Goal: Check status: Check status

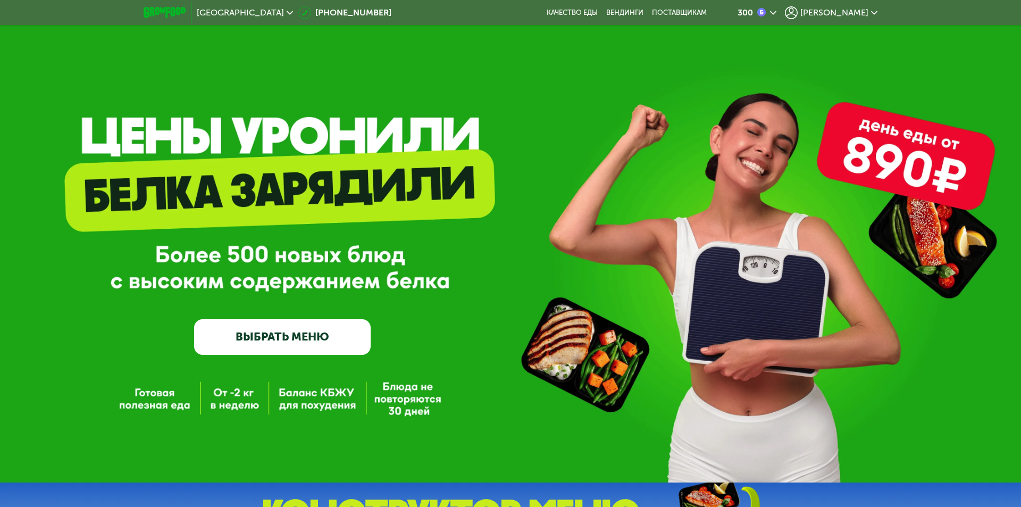
click at [842, 14] on span "[PERSON_NAME]" at bounding box center [835, 13] width 68 height 9
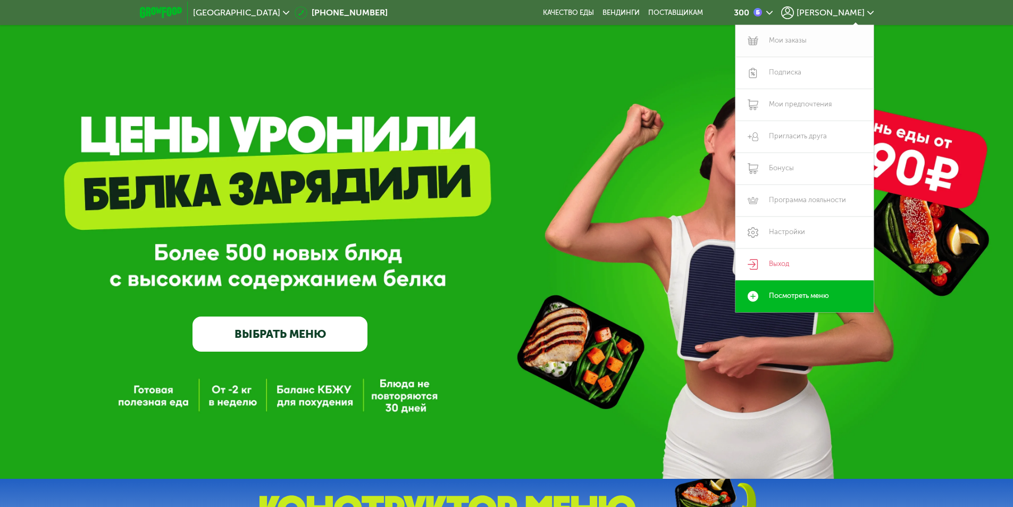
click at [791, 41] on link "Мои заказы" at bounding box center [805, 41] width 138 height 32
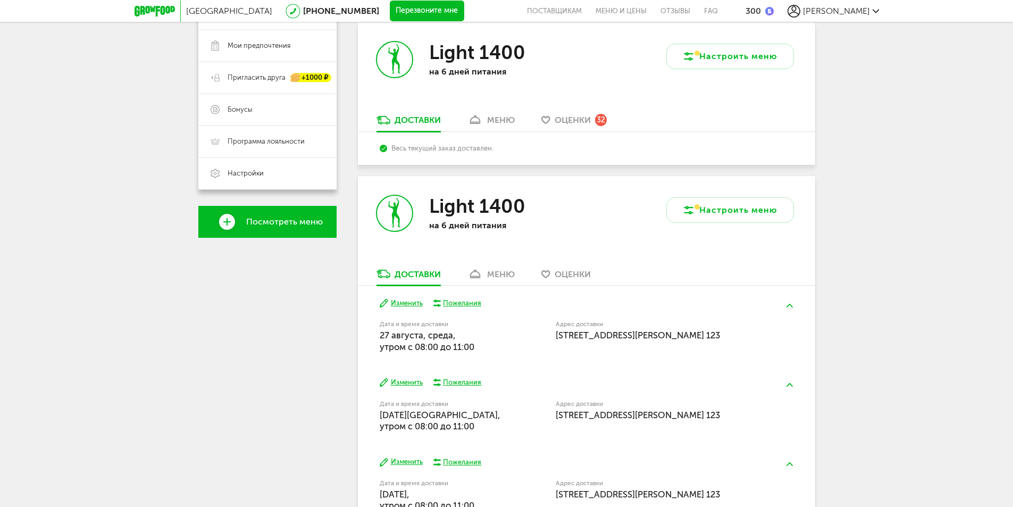
click at [504, 265] on div "Light 1400 на 6 дней питания" at bounding box center [472, 222] width 229 height 92
click at [504, 271] on div "меню" at bounding box center [501, 274] width 28 height 10
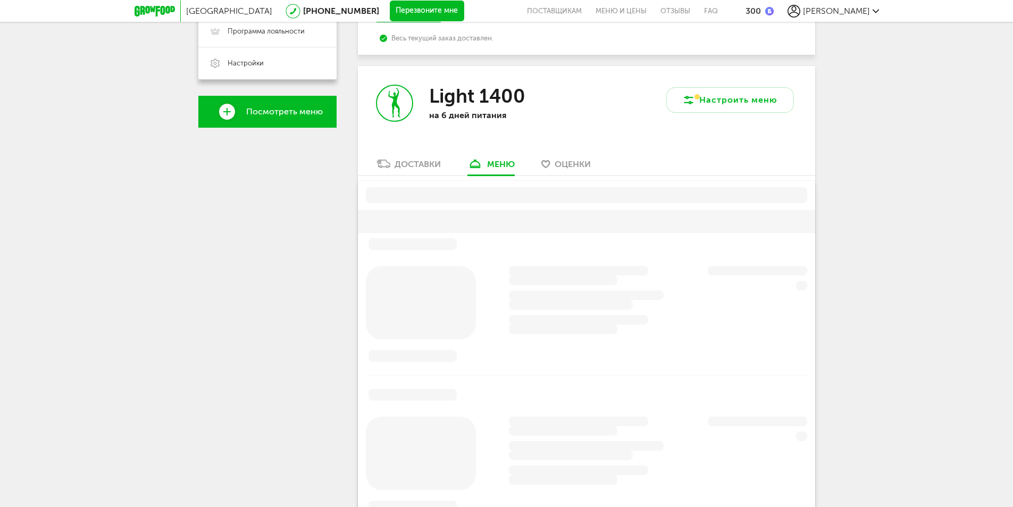
scroll to position [362, 0]
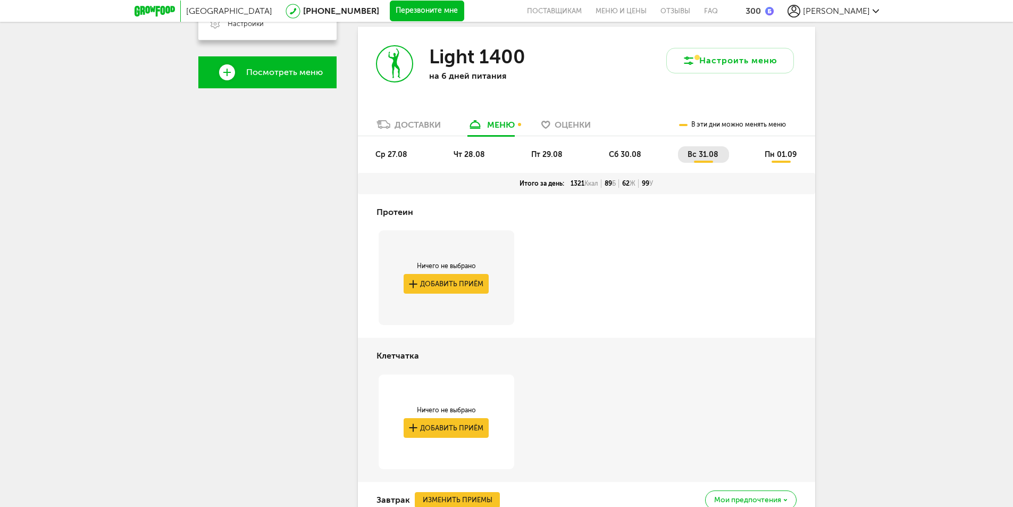
click at [431, 128] on div "Доставки" at bounding box center [418, 125] width 46 height 10
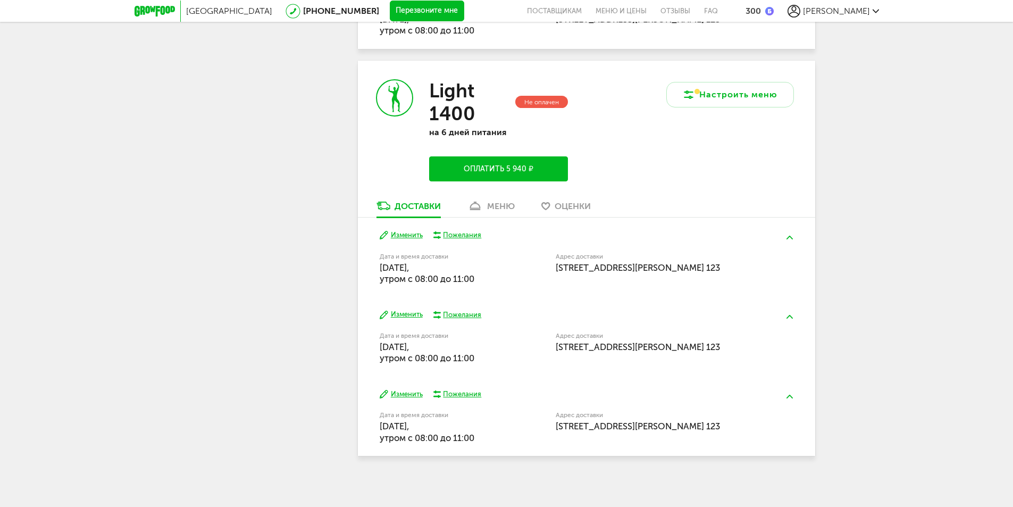
scroll to position [691, 0]
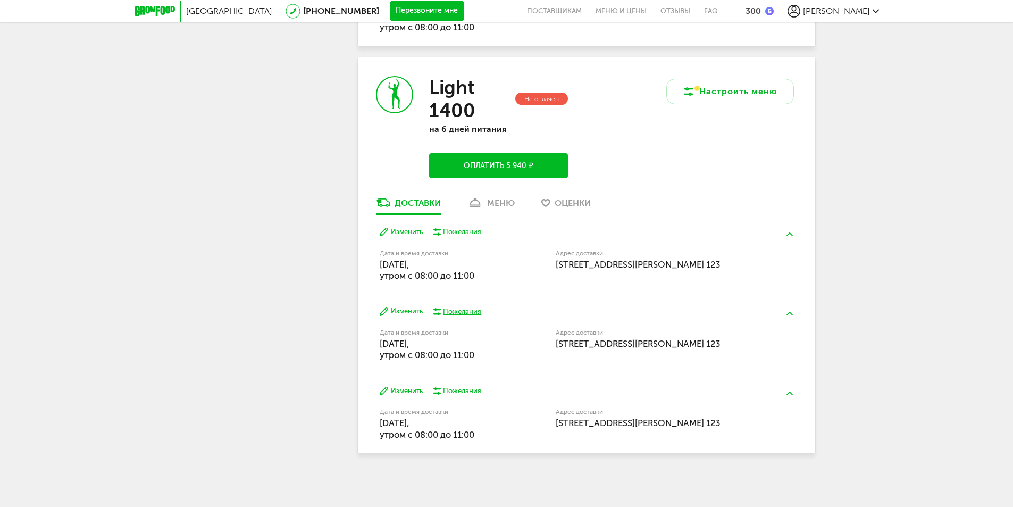
click at [487, 204] on link "меню" at bounding box center [491, 205] width 58 height 17
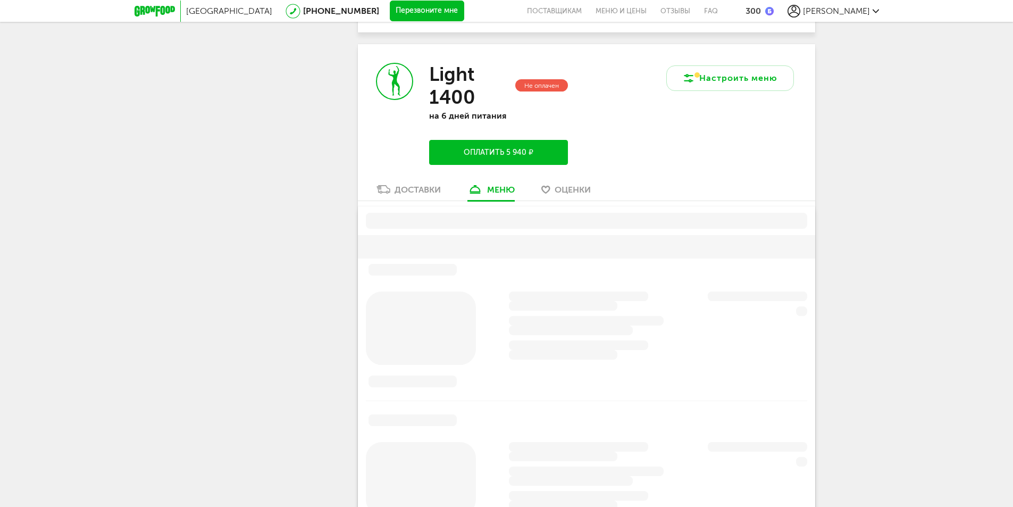
scroll to position [722, 0]
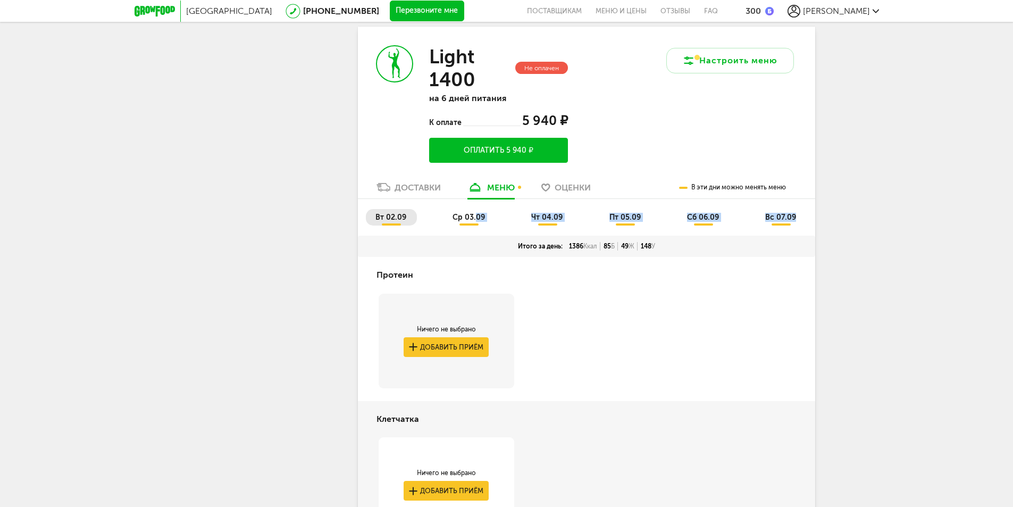
drag, startPoint x: 476, startPoint y: 218, endPoint x: 878, endPoint y: 211, distance: 402.8
click at [871, 212] on div "Москва 8 (800) 555-21-78 Перезвоните мне поставщикам Меню и цены Отзывы FAQ 300…" at bounding box center [506, 418] width 1013 height 2280
click at [886, 210] on div "Москва 8 (800) 555-21-78 Перезвоните мне поставщикам Меню и цены Отзывы FAQ 300…" at bounding box center [506, 418] width 1013 height 2280
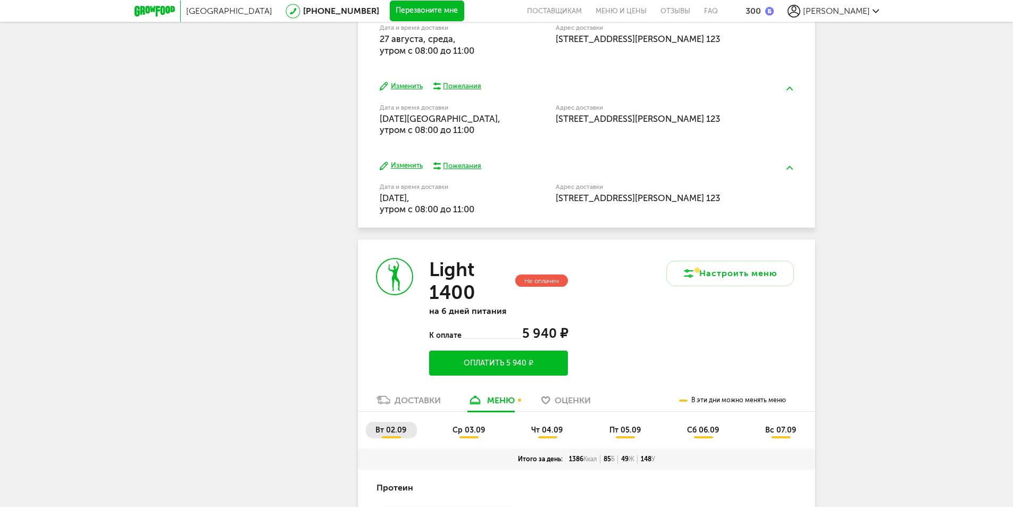
scroll to position [243, 0]
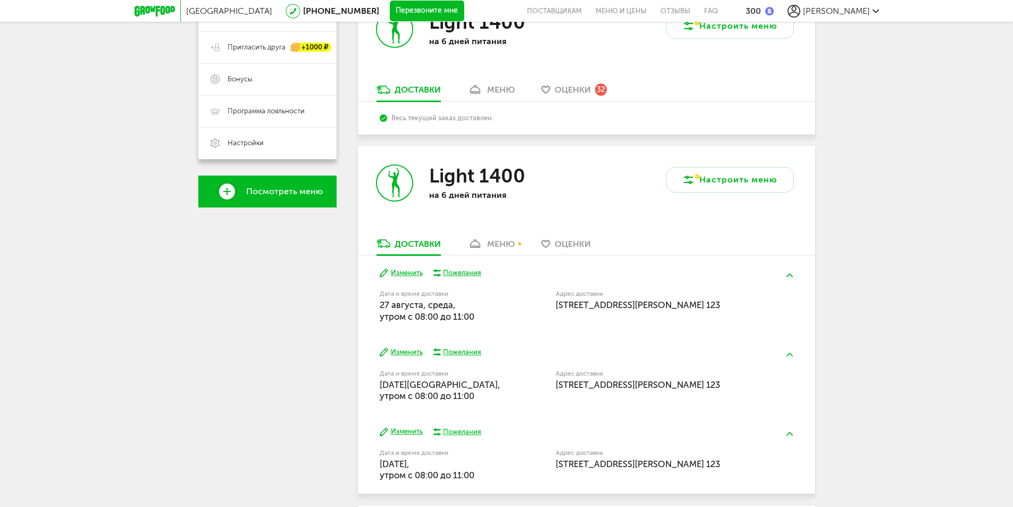
click at [512, 243] on div "меню" at bounding box center [501, 244] width 28 height 10
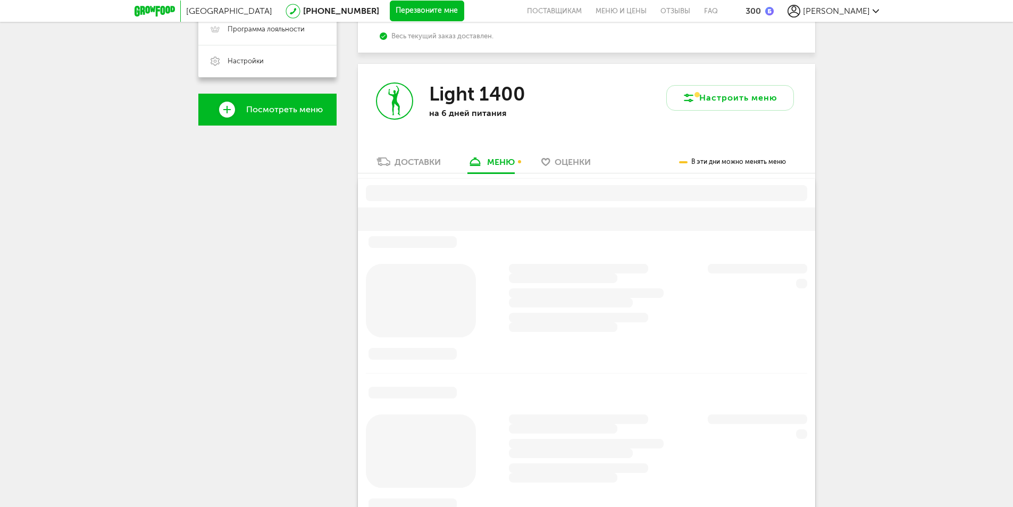
scroll to position [96, 0]
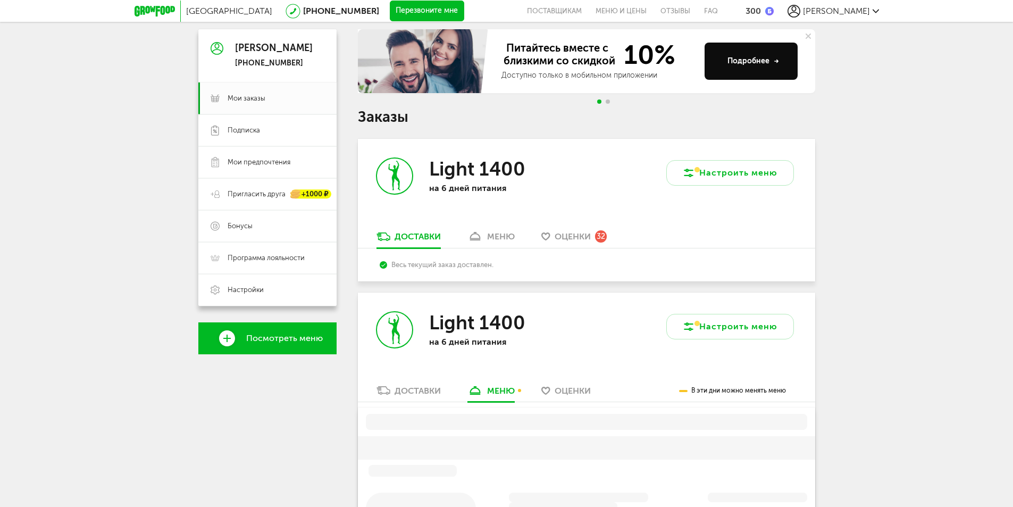
click at [494, 236] on div "меню" at bounding box center [501, 236] width 28 height 10
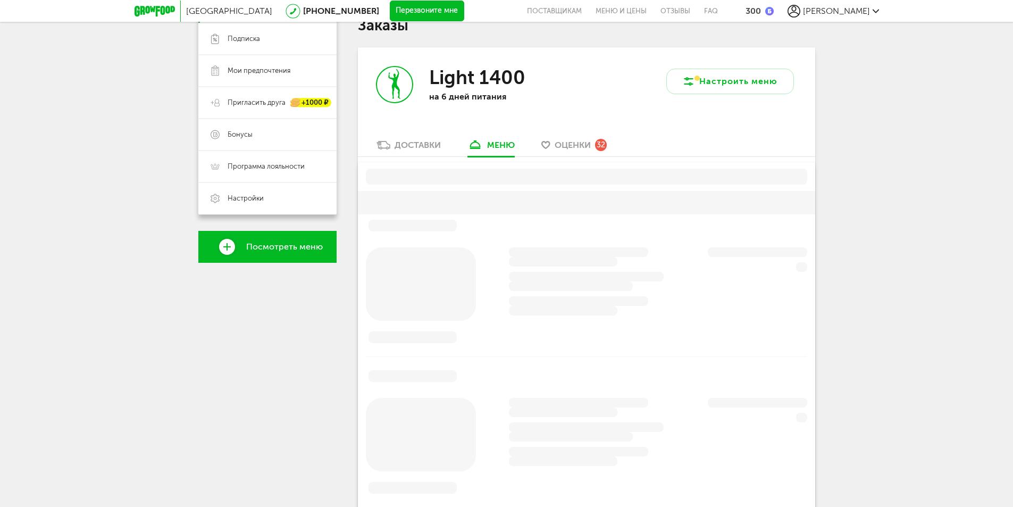
scroll to position [209, 0]
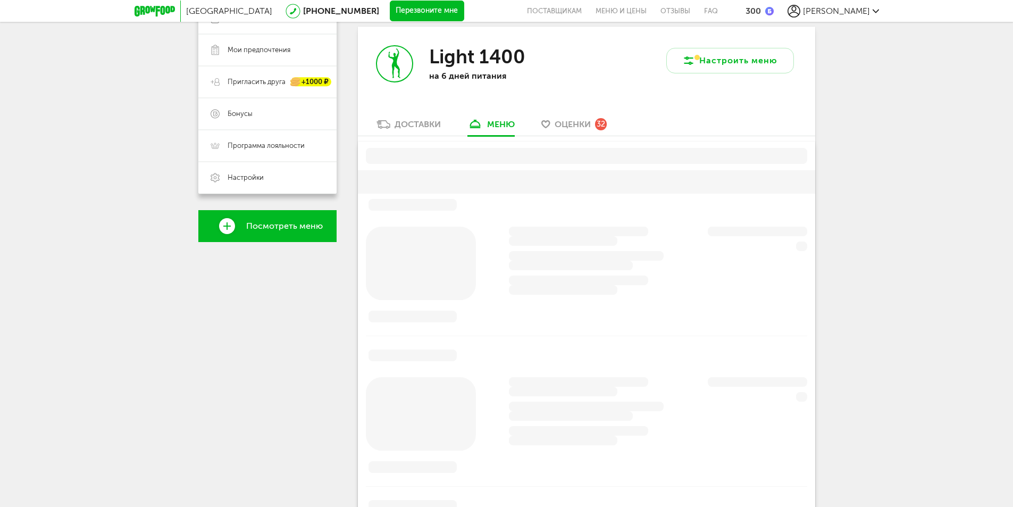
click at [418, 116] on div "Light 1400 на 6 дней питания" at bounding box center [472, 73] width 229 height 92
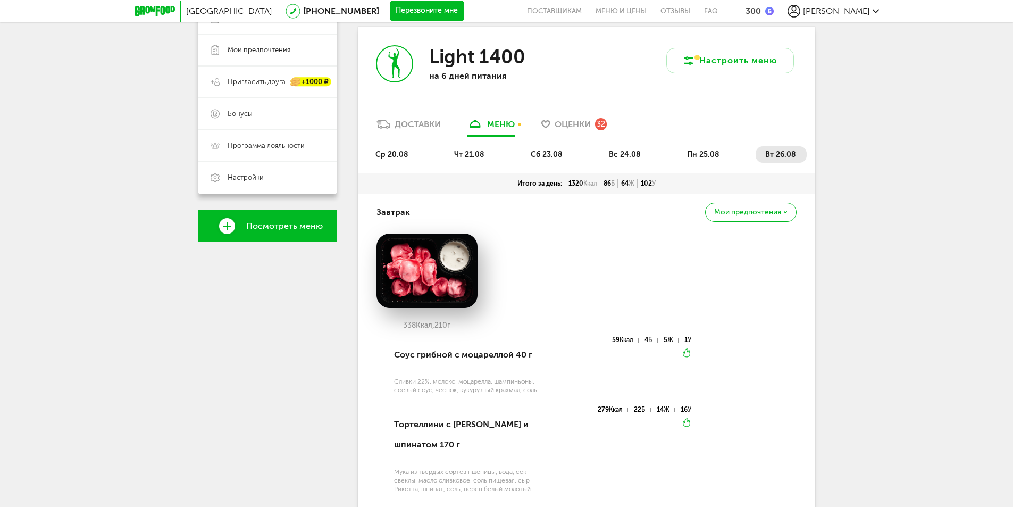
click at [427, 121] on div "Доставки" at bounding box center [418, 124] width 46 height 10
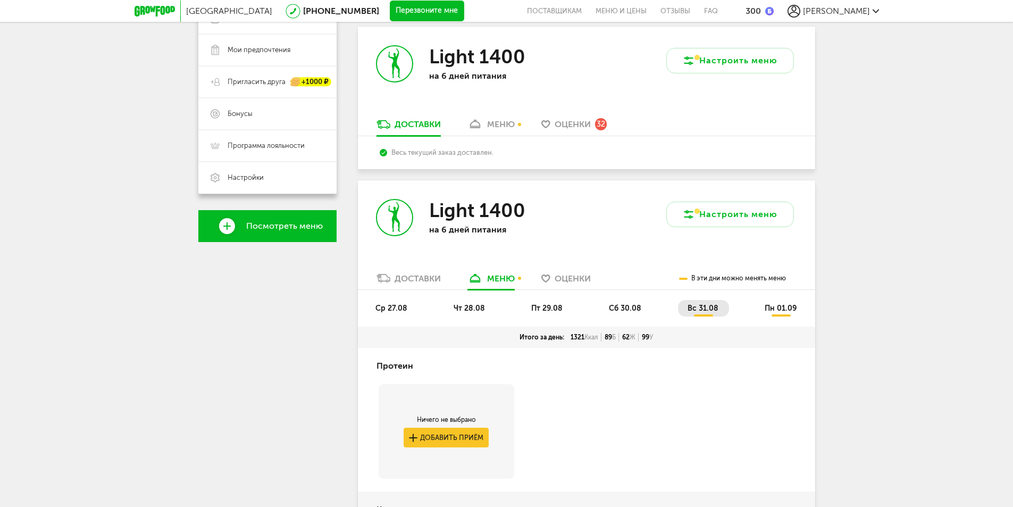
click at [495, 127] on div "меню" at bounding box center [501, 124] width 28 height 10
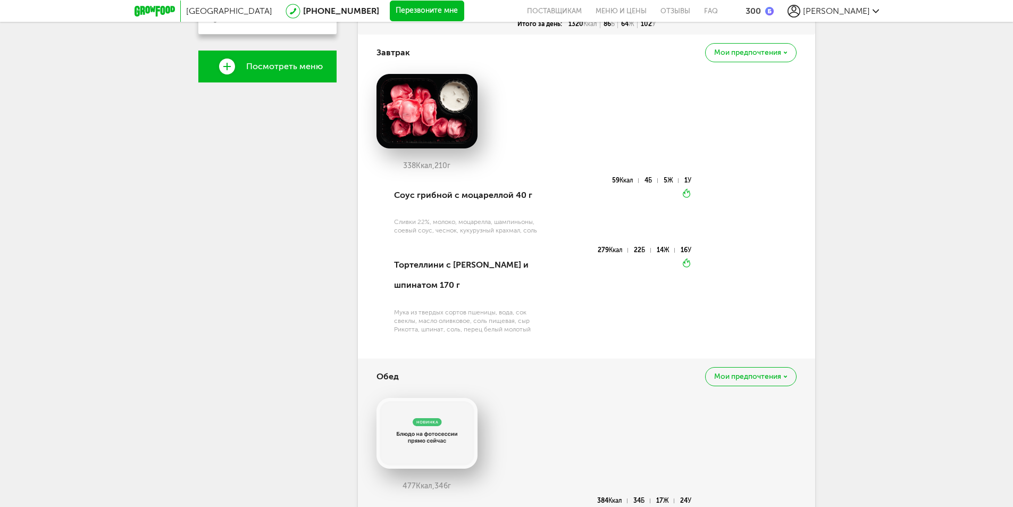
scroll to position [102, 0]
